Goal: Information Seeking & Learning: Learn about a topic

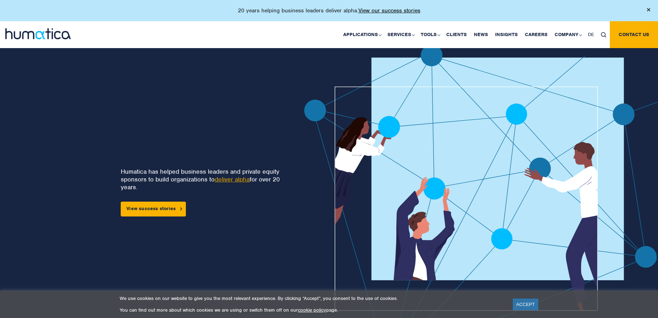
click at [650, 8] on img at bounding box center [648, 9] width 3 height 3
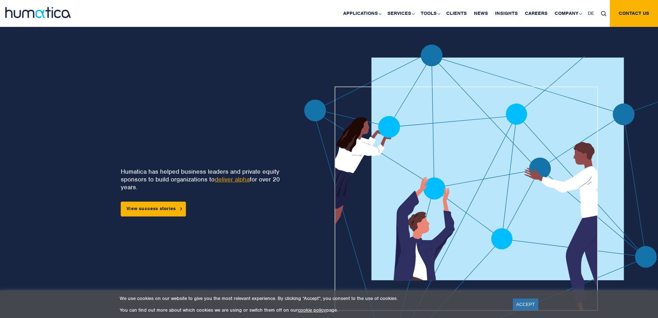
click at [35, 17] on img at bounding box center [37, 12] width 65 height 11
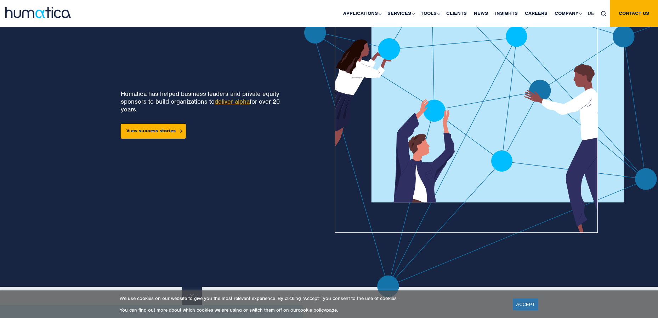
scroll to position [75, 0]
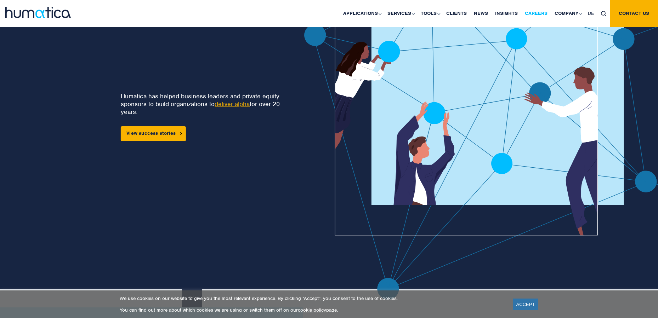
click at [548, 14] on link "Careers" at bounding box center [536, 13] width 30 height 27
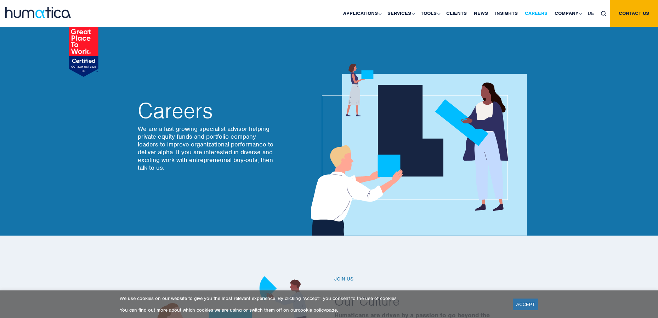
click at [542, 16] on link "Careers" at bounding box center [536, 13] width 30 height 27
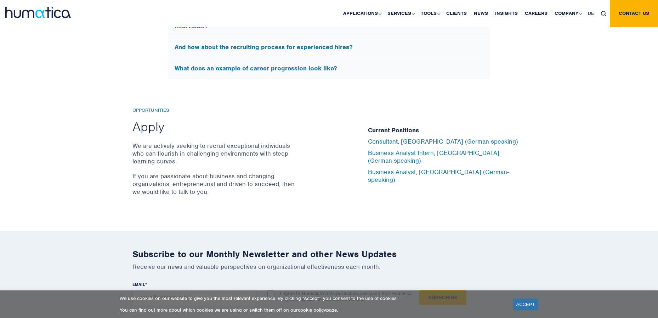
scroll to position [2228, 0]
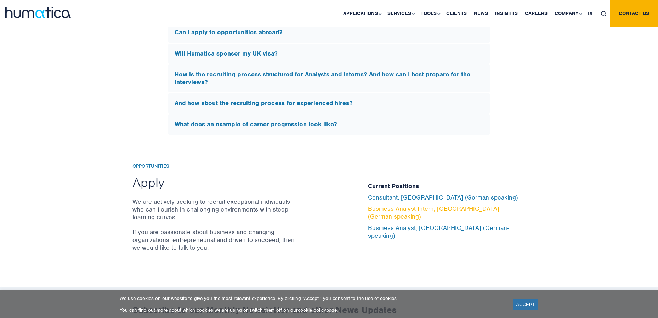
click at [419, 215] on link "Business Analyst Intern, Munich (German-speaking)" at bounding box center [433, 213] width 131 height 16
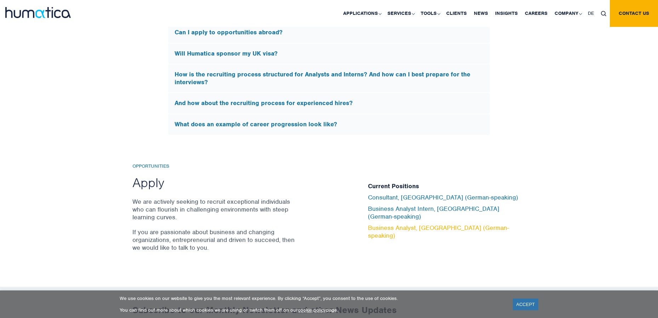
click at [435, 228] on link "Business Analyst, Munich (German-speaking)" at bounding box center [438, 232] width 141 height 16
